Goal: Task Accomplishment & Management: Complete application form

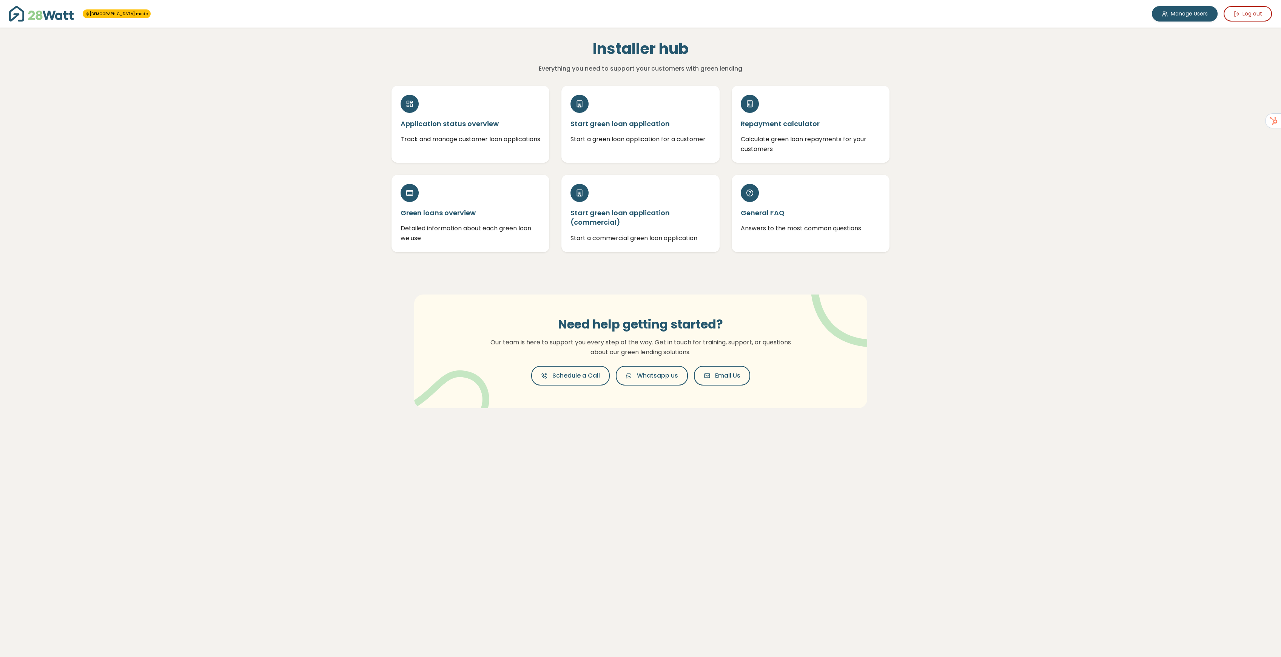
drag, startPoint x: 1141, startPoint y: 78, endPoint x: 1170, endPoint y: 61, distance: 34.0
click at [1141, 77] on div "GOD mode Manage Users Log out Installer hub Everything you need to support your…" at bounding box center [640, 328] width 1281 height 657
click at [1180, 14] on link "Manage Users" at bounding box center [1185, 13] width 66 height 15
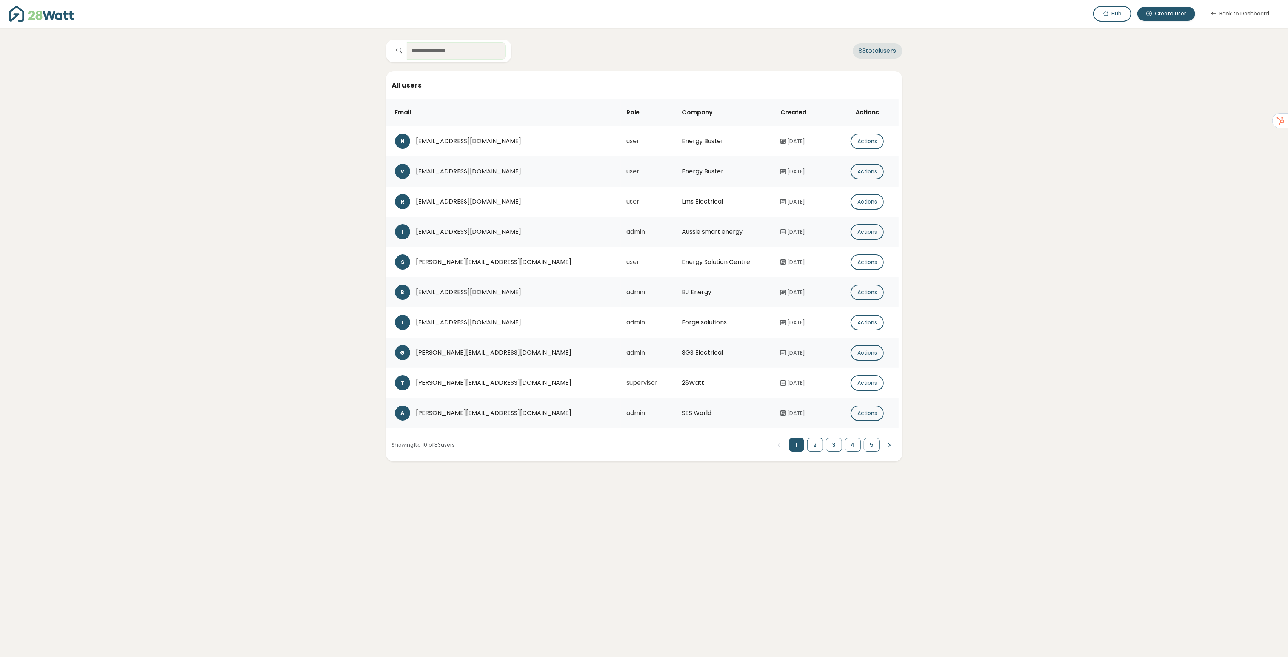
click at [443, 50] on input "text" at bounding box center [456, 51] width 98 height 17
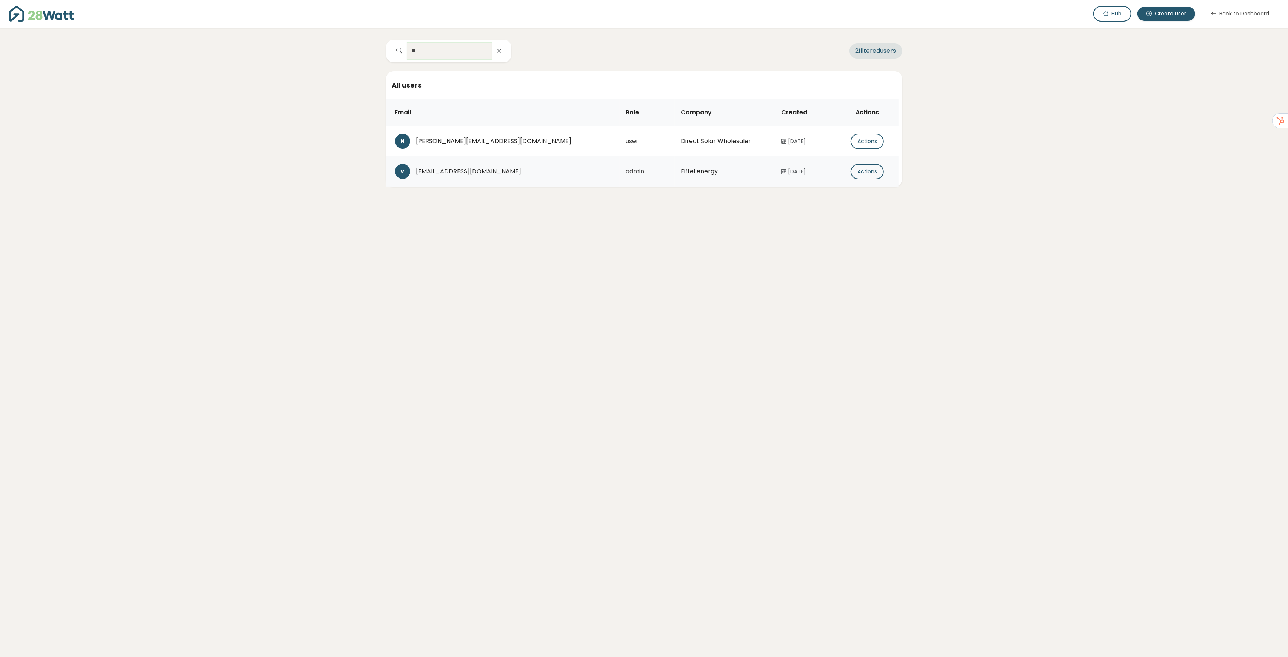
type input "*"
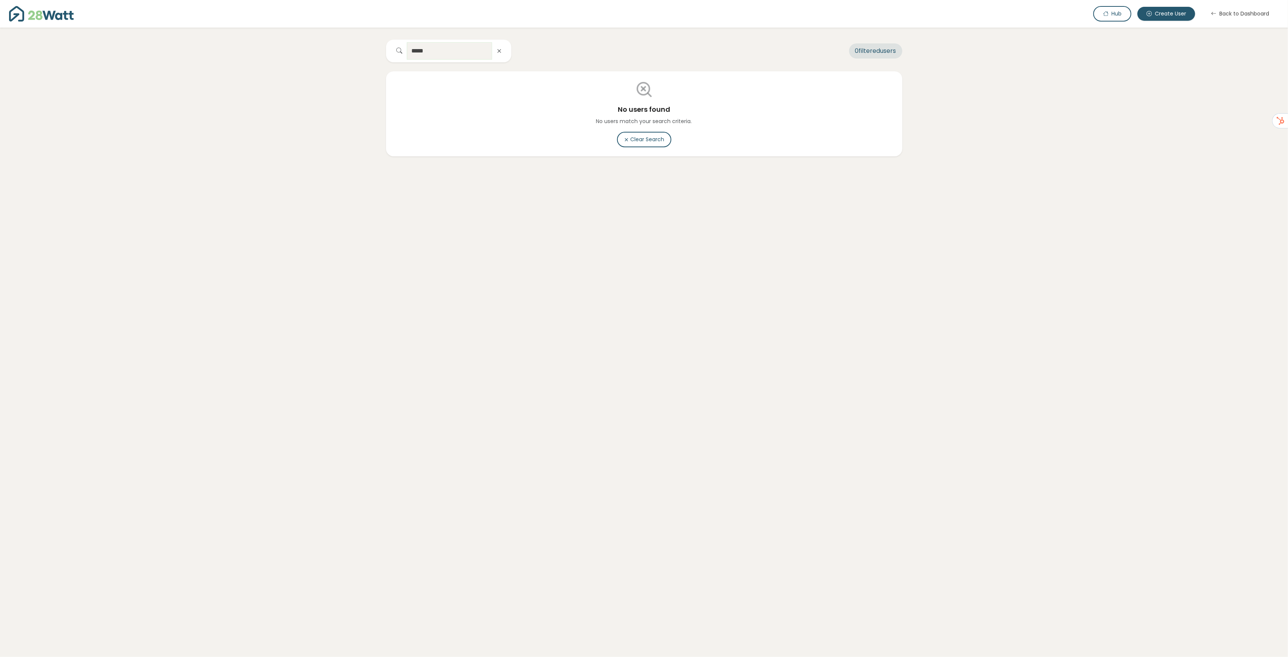
type input "*****"
click at [993, 107] on div "***** 0 filtered users No users found No users match your search criteria. Clea…" at bounding box center [644, 92] width 1282 height 129
click at [501, 48] on icon "button" at bounding box center [499, 51] width 6 height 6
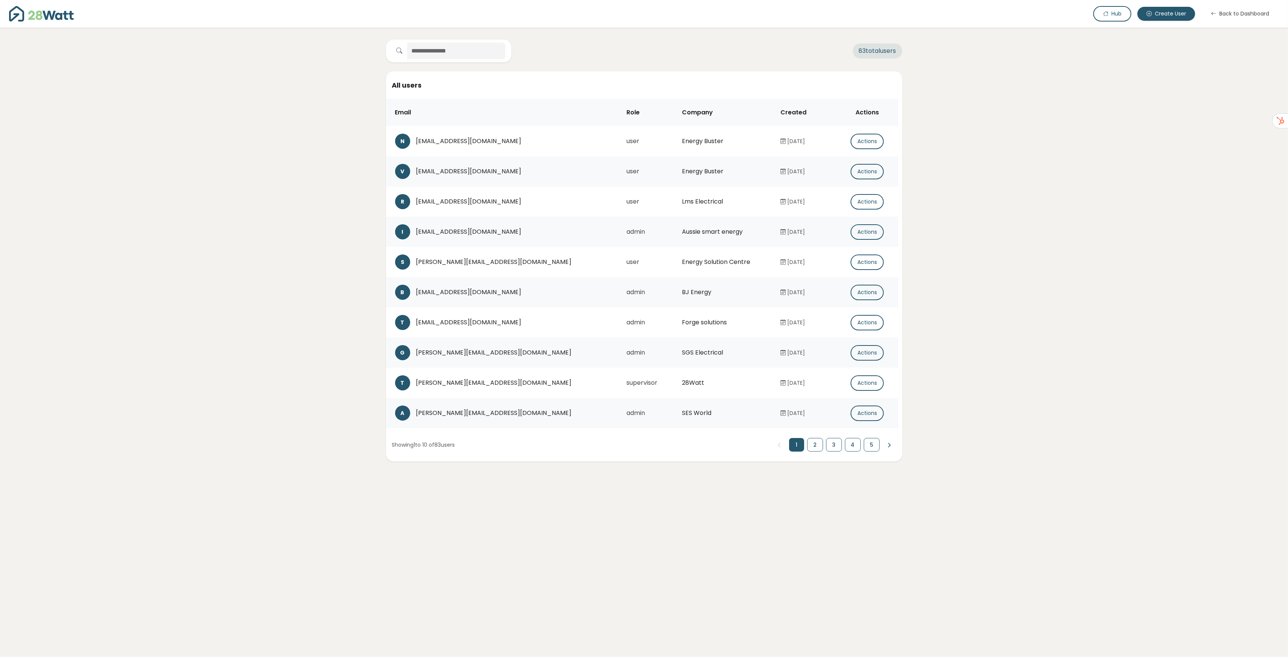
click at [964, 86] on div "83 total users All users Email Role Company Created Actions N nickm@energybuste…" at bounding box center [644, 245] width 1282 height 434
click at [1079, 98] on div "83 total users All users Email Role Company Created Actions N nickm@energybuste…" at bounding box center [644, 245] width 1282 height 434
click at [1120, 9] on button "Hub" at bounding box center [1113, 13] width 38 height 15
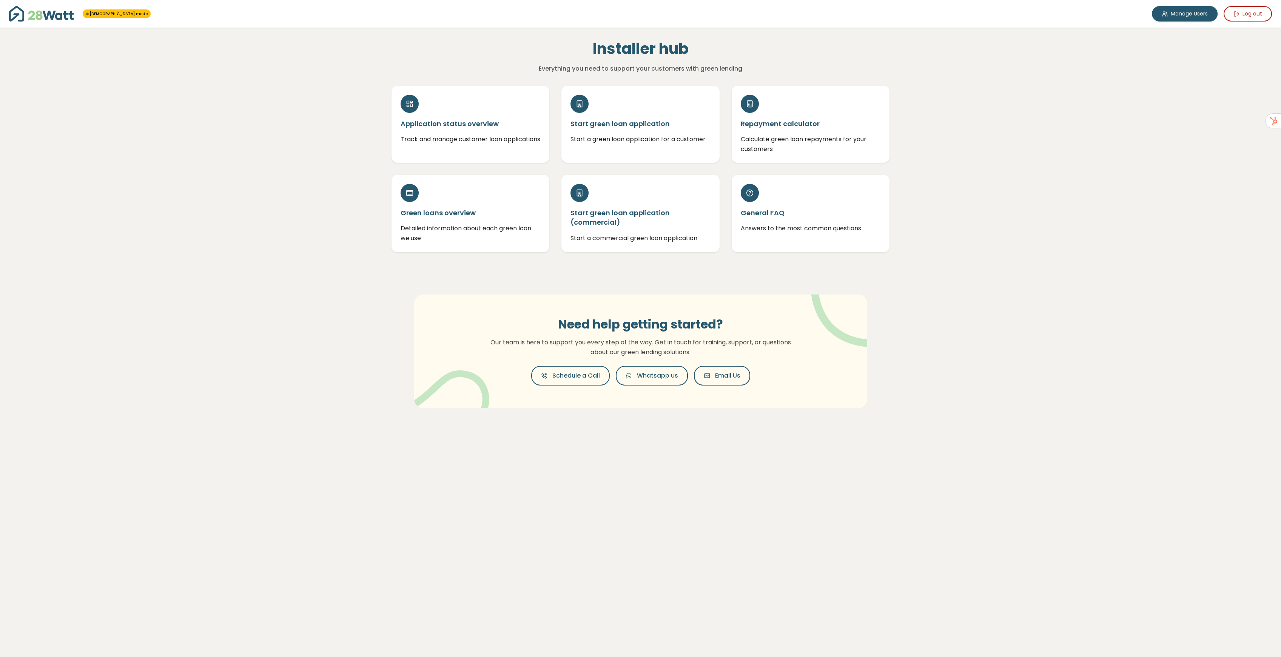
click at [936, 189] on div "GOD mode Manage Users Log out Installer hub Everything you need to support your…" at bounding box center [640, 328] width 1281 height 657
click at [981, 159] on div "GOD mode Manage Users Log out Installer hub Everything you need to support your…" at bounding box center [640, 328] width 1281 height 657
click at [604, 140] on p "Start a green loan application for a customer" at bounding box center [640, 136] width 140 height 10
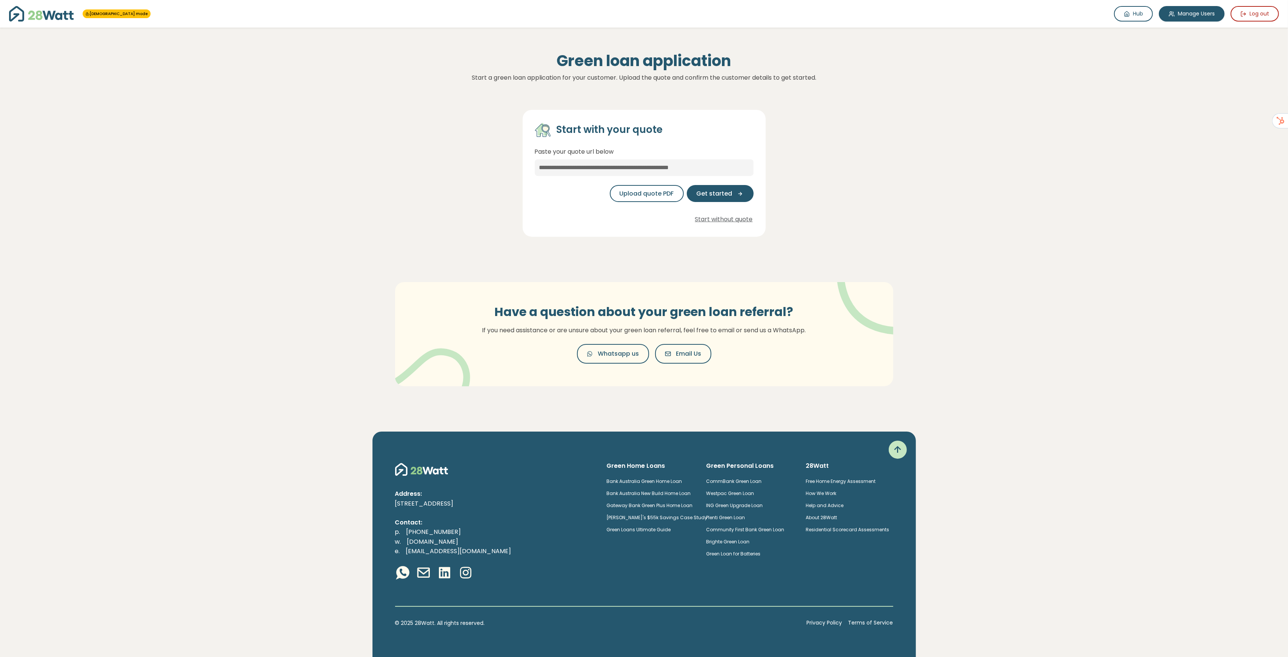
click at [842, 158] on div "Start with your quote Paste your quote url below Upload quote PDF Get started S…" at bounding box center [644, 167] width 510 height 139
click at [862, 194] on div "Start with your quote Paste your quote url below Upload quote PDF Get started S…" at bounding box center [644, 167] width 510 height 139
click at [829, 211] on div "Start with your quote Paste your quote url below Upload quote PDF Get started S…" at bounding box center [644, 167] width 510 height 139
click at [740, 222] on button "Start without quote" at bounding box center [724, 219] width 59 height 11
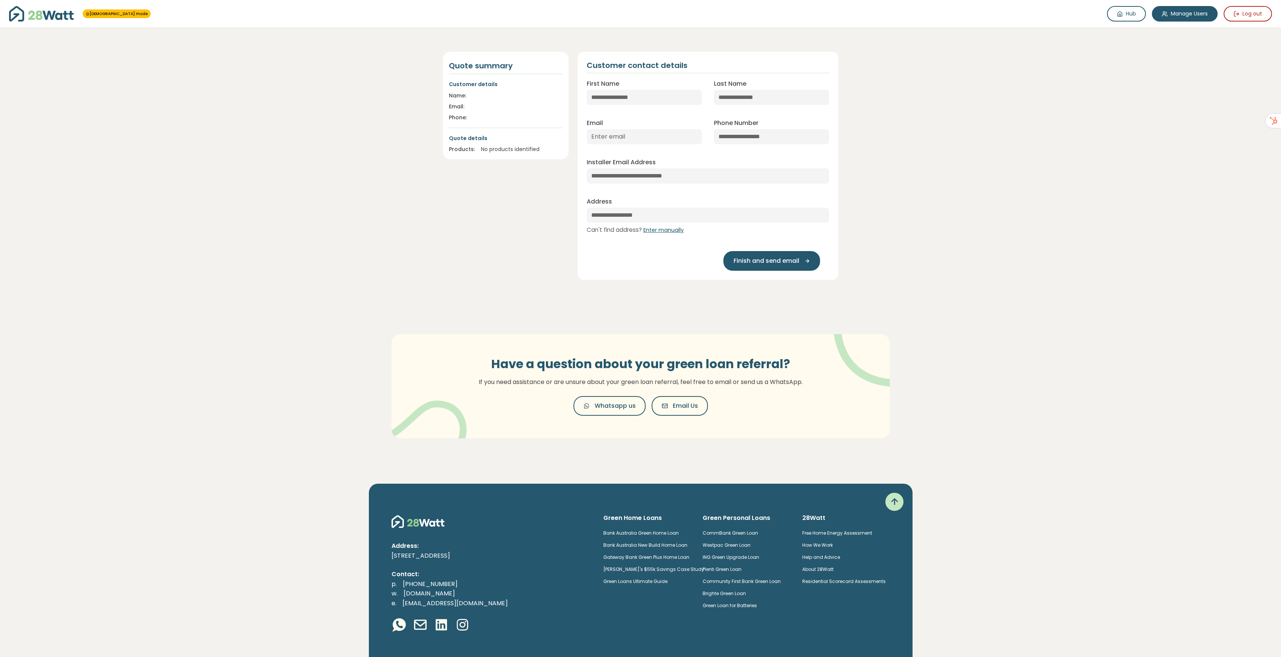
drag, startPoint x: 366, startPoint y: 136, endPoint x: 82, endPoint y: 8, distance: 311.9
click at [361, 133] on section "[DEMOGRAPHIC_DATA] mode Hub Manage Users Log out Quote summary Customer details…" at bounding box center [640, 234] width 1281 height 468
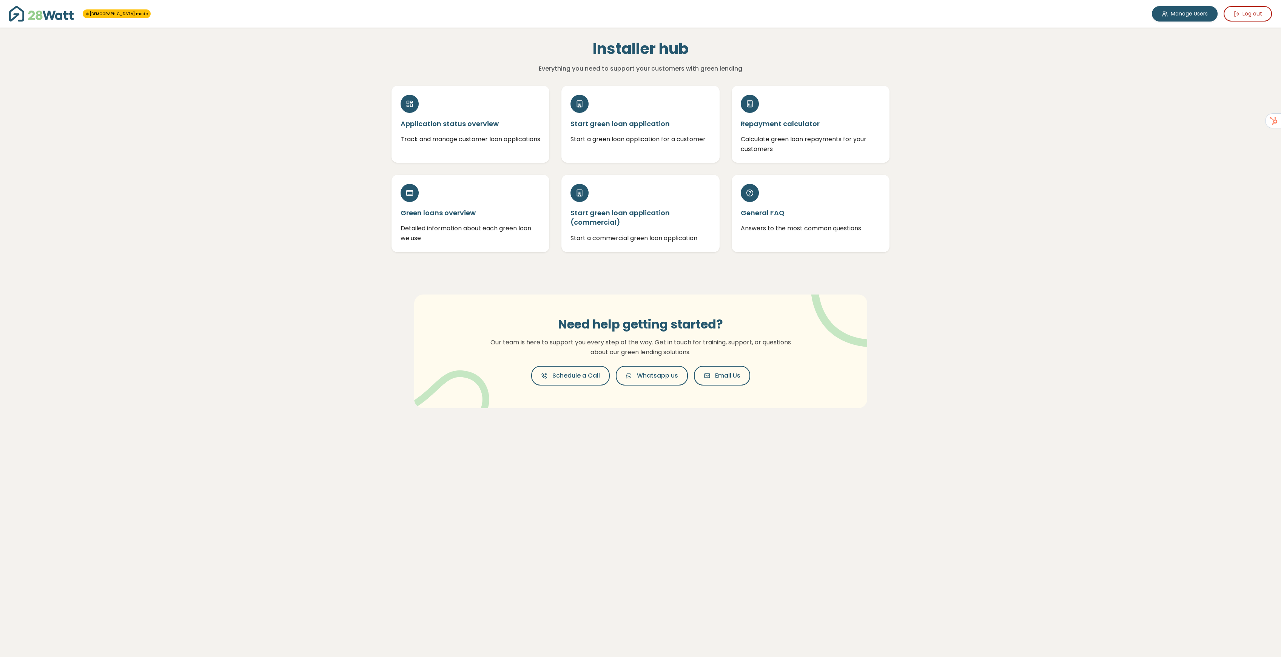
click at [984, 163] on div "GOD mode Manage Users Log out Installer hub Everything you need to support your…" at bounding box center [640, 328] width 1281 height 657
click at [984, 303] on div "GOD mode Manage Users Log out Installer hub Everything you need to support your…" at bounding box center [640, 328] width 1281 height 657
